Goal: Information Seeking & Learning: Learn about a topic

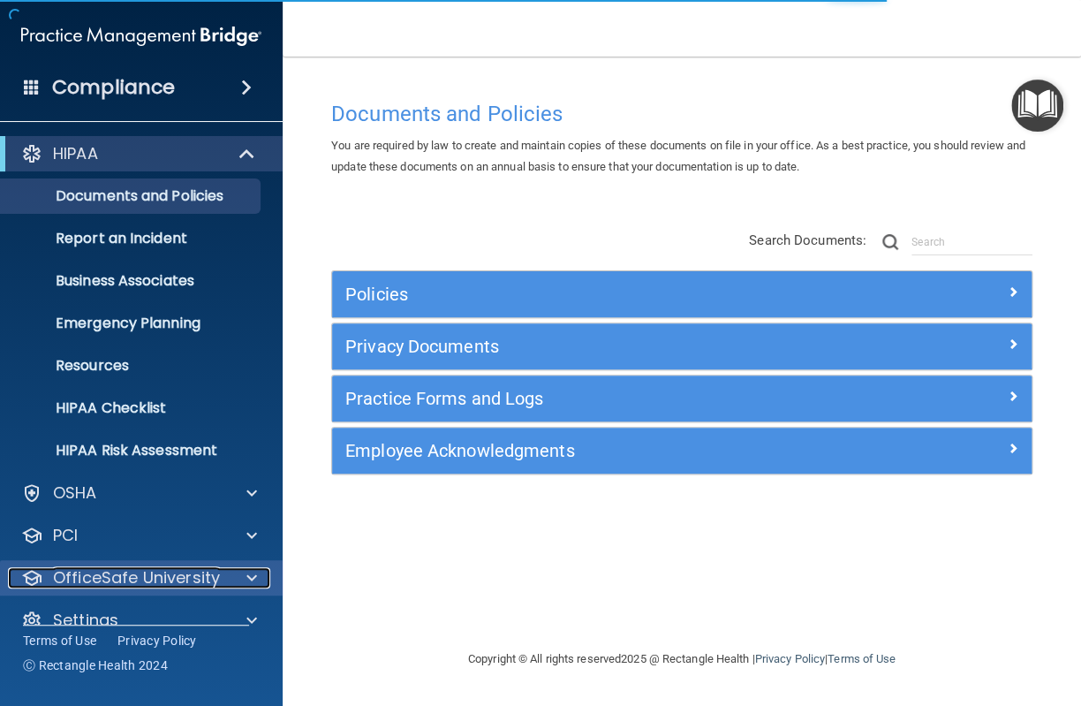
click at [148, 570] on p "OfficeSafe University" at bounding box center [136, 577] width 167 height 21
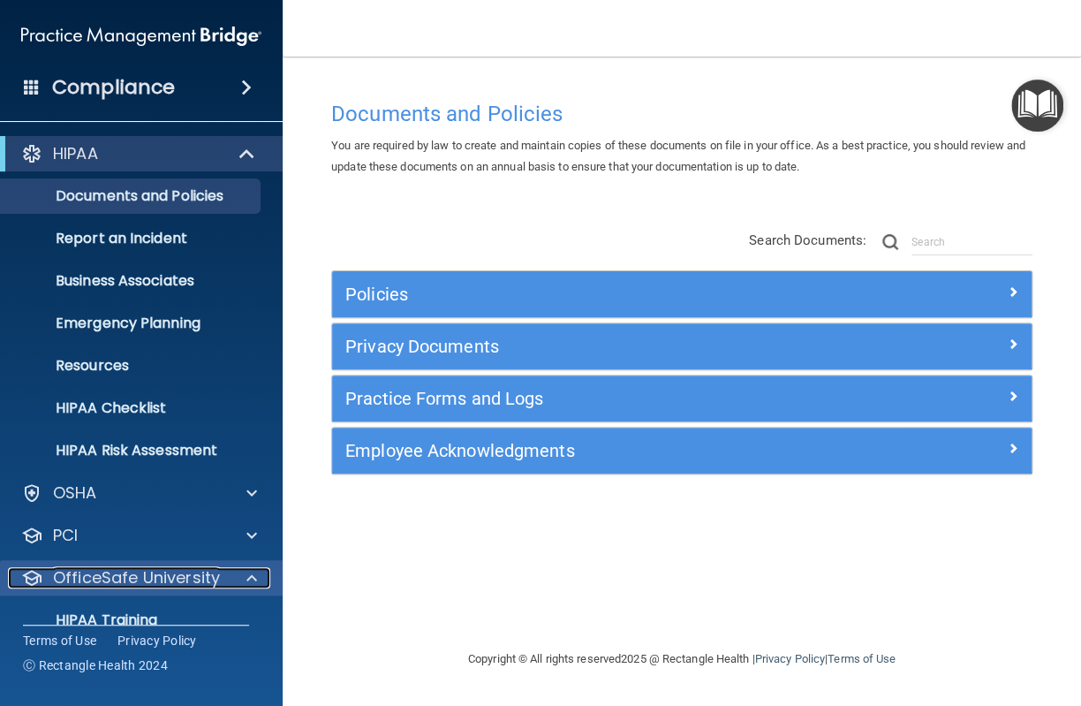
click at [153, 577] on p "OfficeSafe University" at bounding box center [136, 577] width 167 height 21
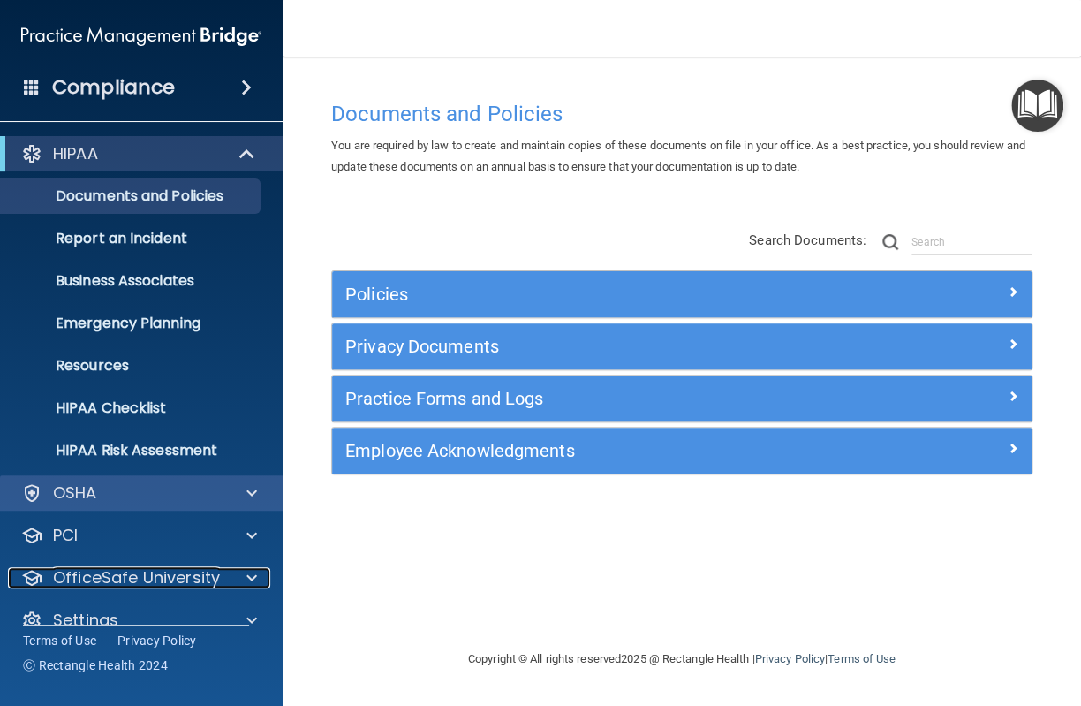
scroll to position [27, 0]
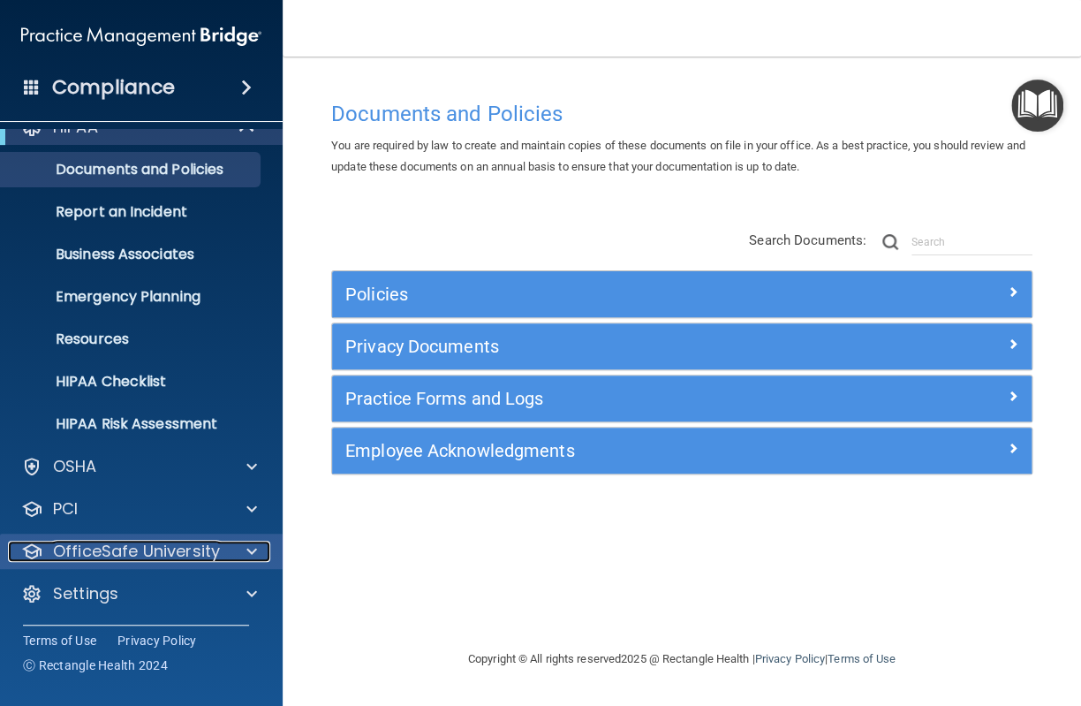
click at [107, 554] on p "OfficeSafe University" at bounding box center [136, 551] width 167 height 21
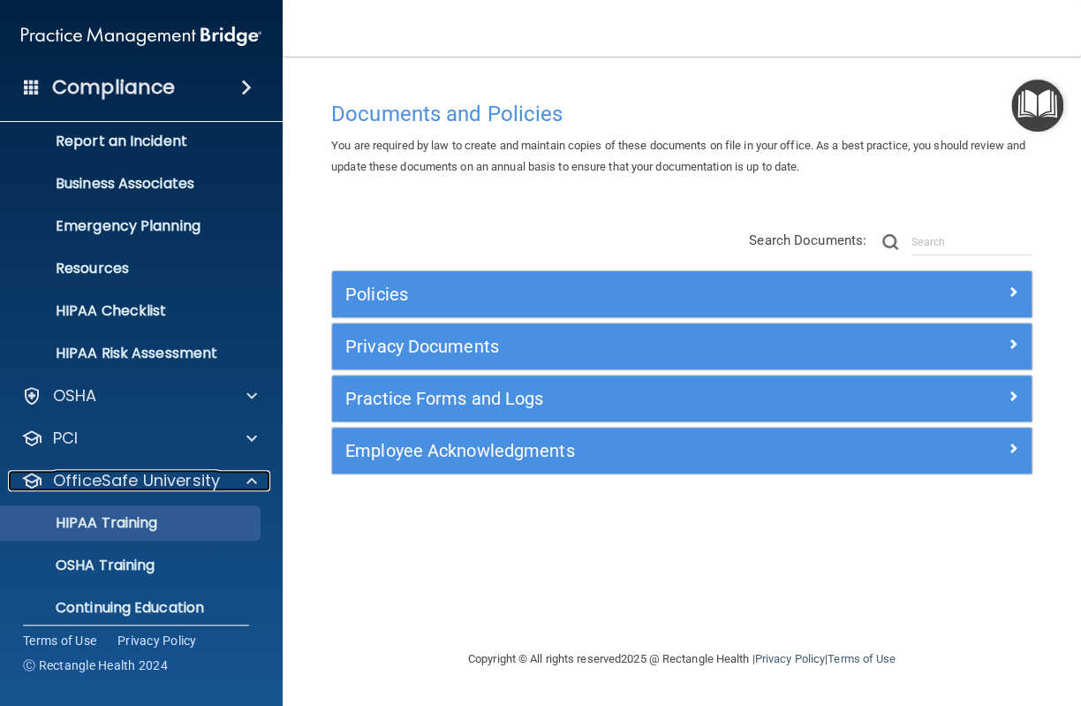
scroll to position [153, 0]
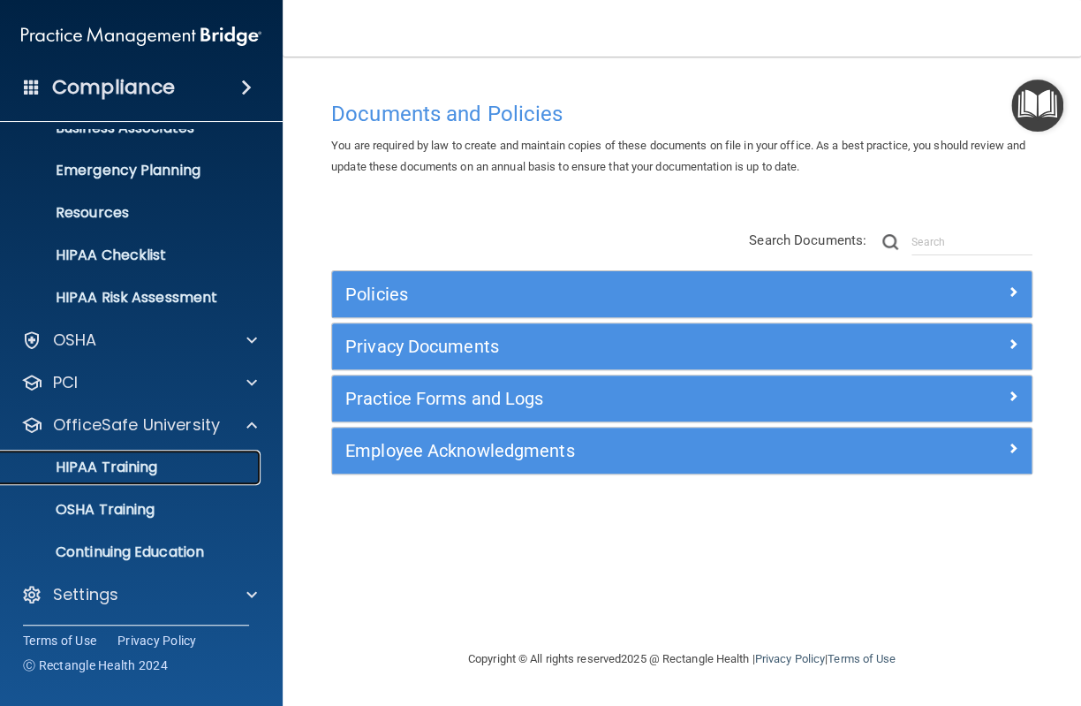
click at [115, 458] on p "HIPAA Training" at bounding box center [84, 467] width 146 height 18
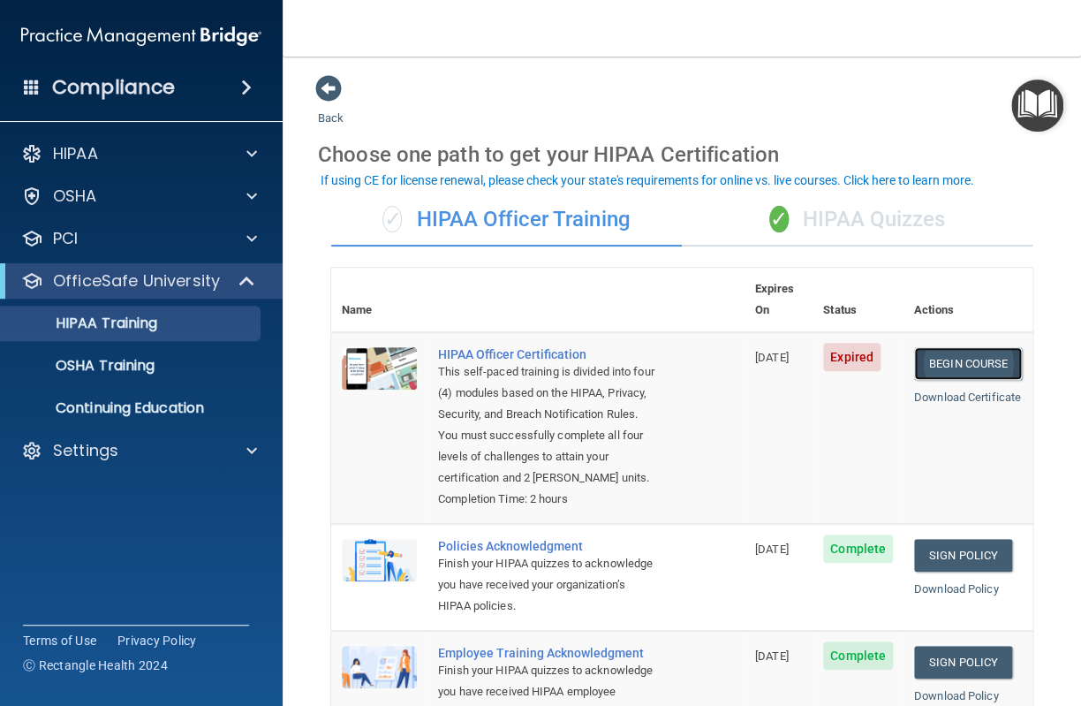
click at [930, 347] on link "Begin Course" at bounding box center [968, 363] width 108 height 33
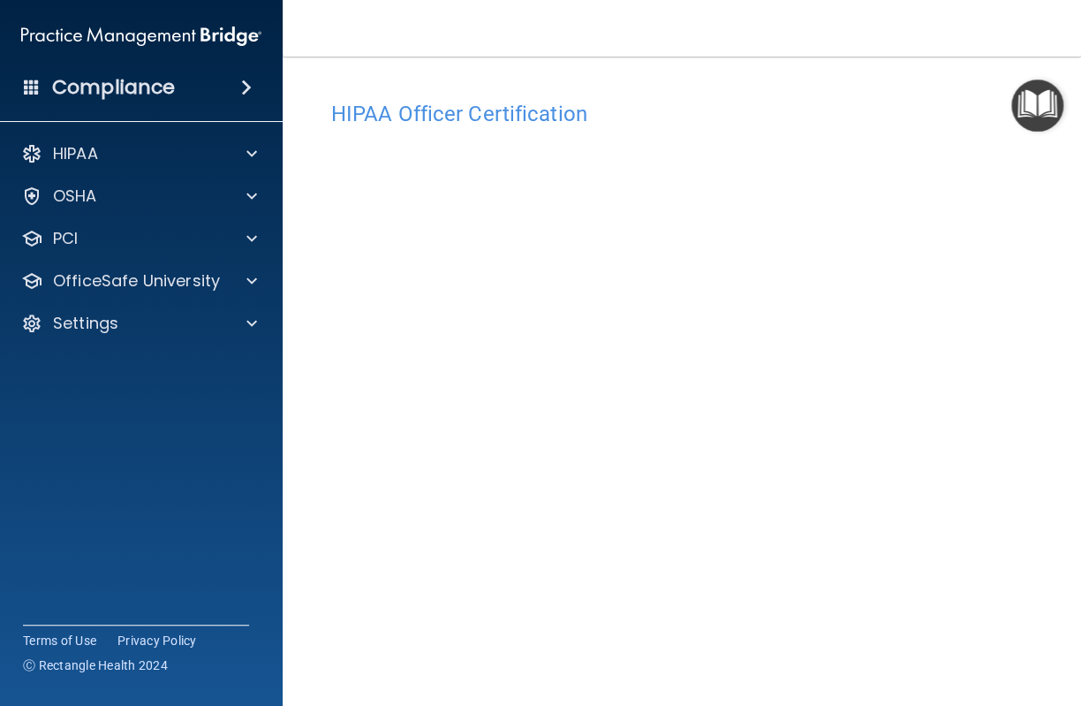
click at [879, 92] on div "HIPAA Officer Certification" at bounding box center [682, 113] width 728 height 43
click at [1046, 496] on main "HIPAA Officer Certification This course doesn’t expire until [DATE]. Are you su…" at bounding box center [682, 381] width 799 height 649
click at [1024, 435] on div "HIPAA Officer Certification This course doesn’t expire until [DATE]. Are you su…" at bounding box center [682, 413] width 728 height 642
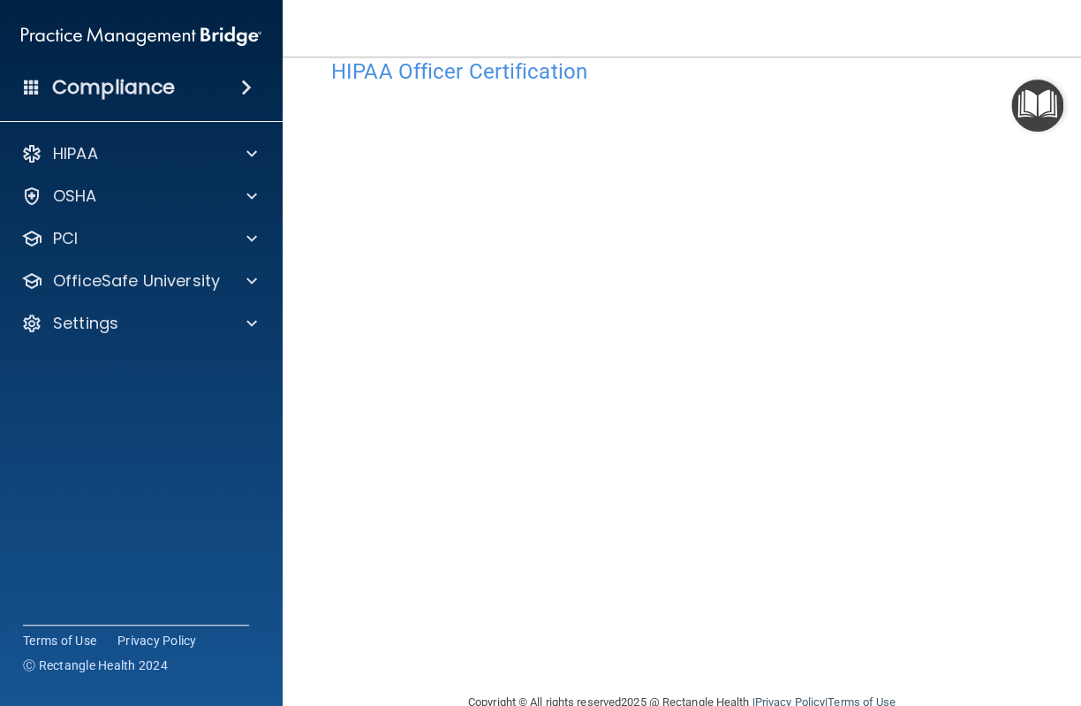
scroll to position [81, 0]
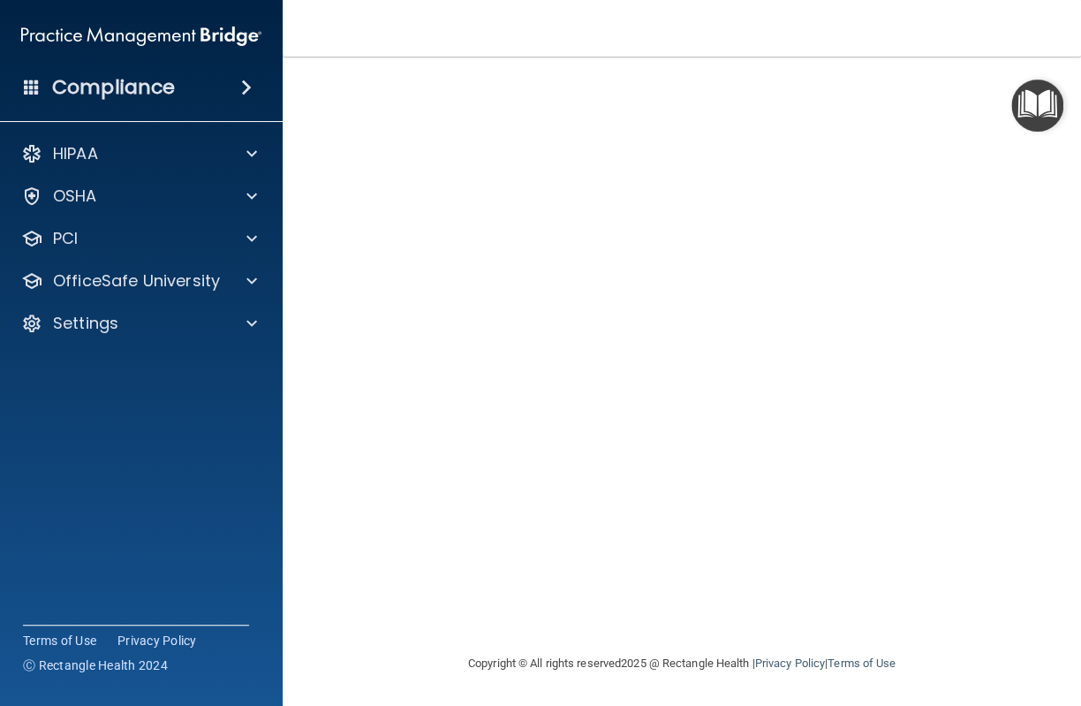
click at [1026, 246] on div "HIPAA Officer Certification This course doesn’t expire until [DATE]. Are you su…" at bounding box center [682, 332] width 728 height 642
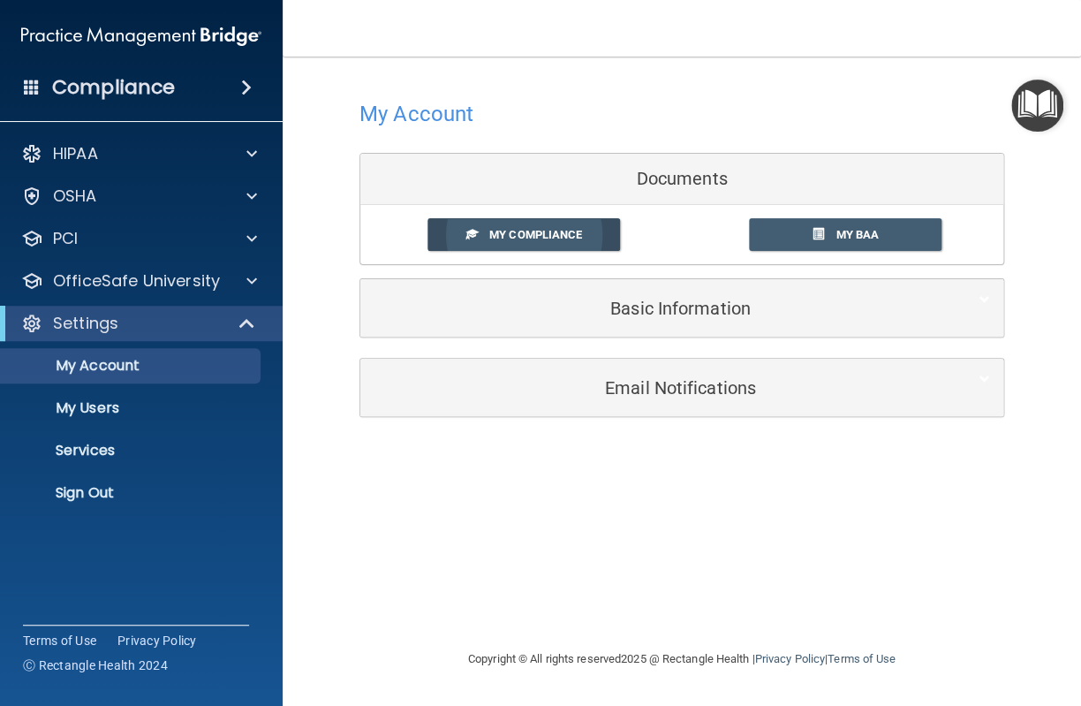
click at [547, 237] on span "My Compliance" at bounding box center [535, 234] width 93 height 13
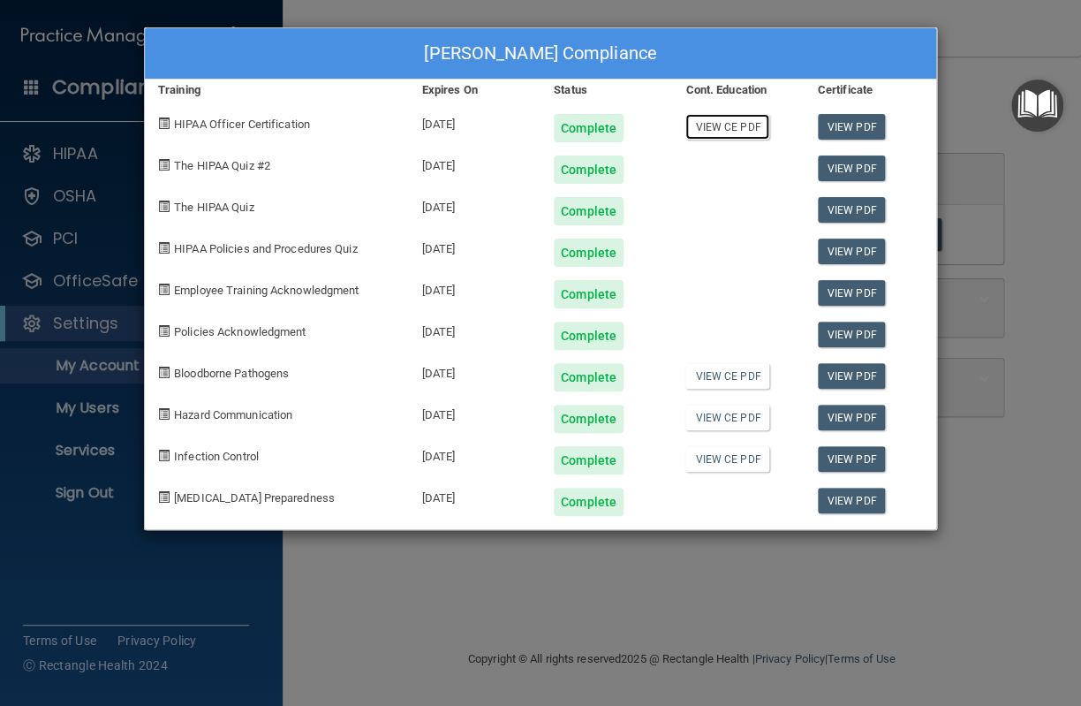
click at [726, 125] on link "View CE PDF" at bounding box center [728, 127] width 84 height 26
click at [725, 375] on link "View CE PDF" at bounding box center [728, 376] width 84 height 26
click at [966, 18] on div "[PERSON_NAME] Compliance Training Expires On Status Cont. Education Certificate…" at bounding box center [540, 353] width 1081 height 706
